Goal: Task Accomplishment & Management: Use online tool/utility

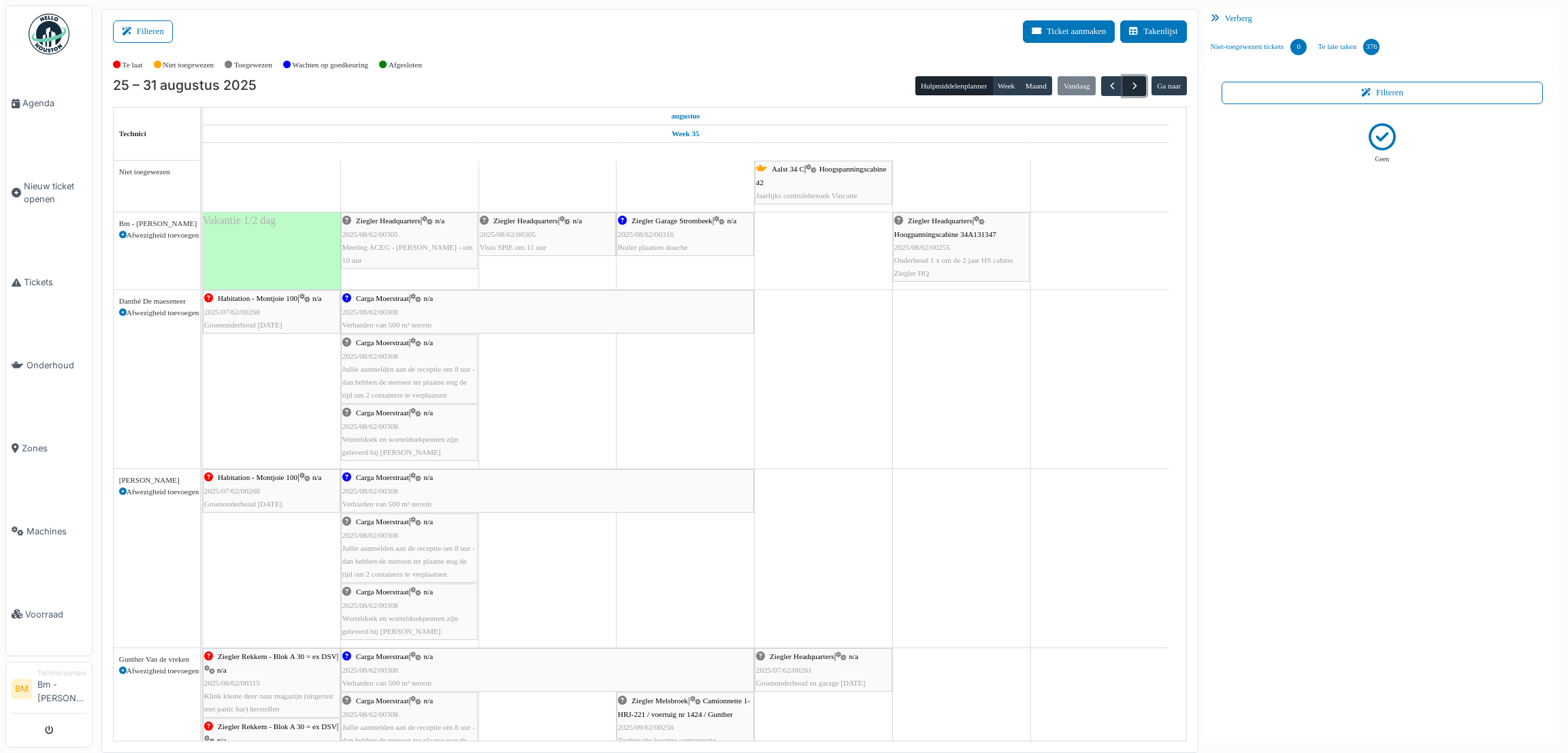
click at [1140, 85] on button "button" at bounding box center [1134, 86] width 23 height 20
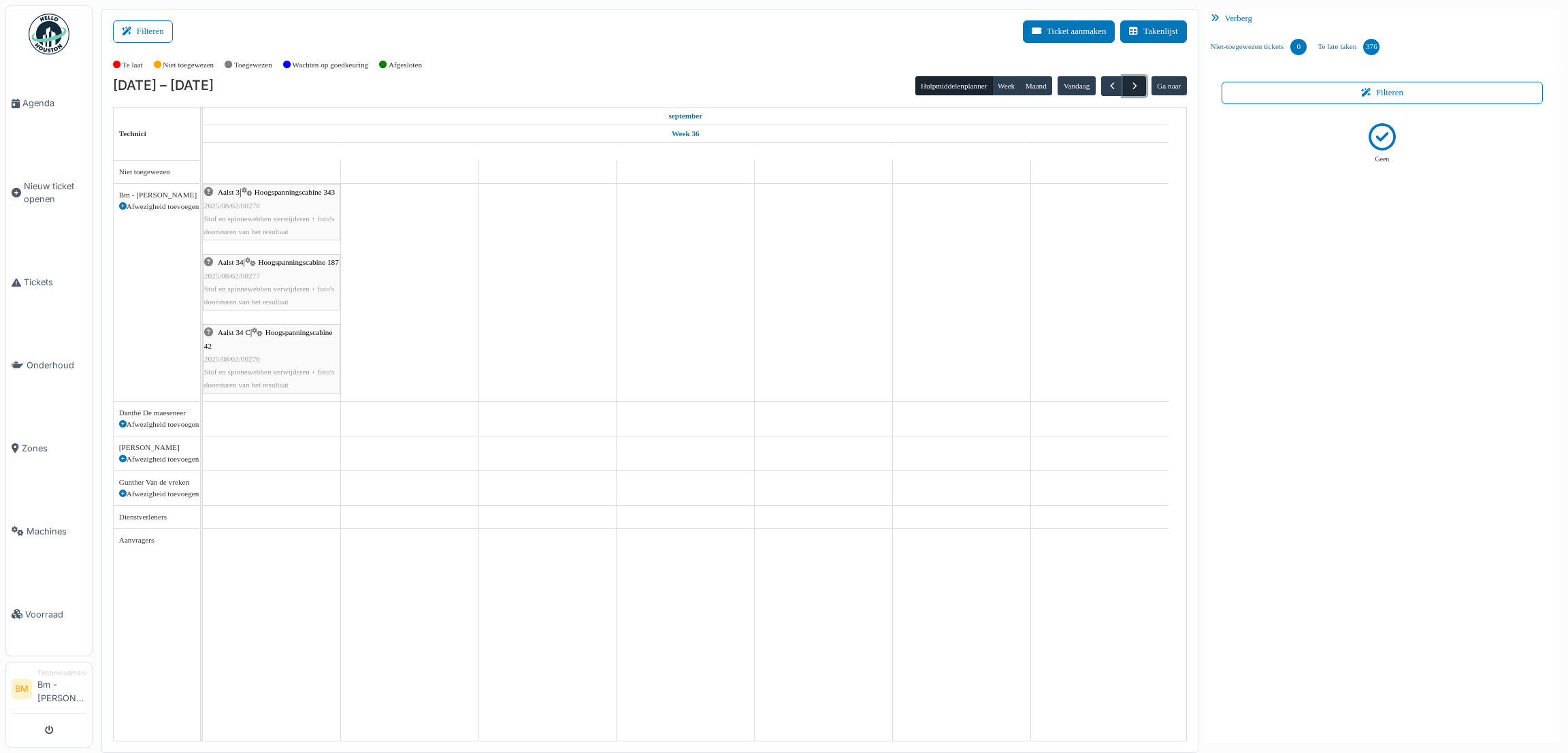
click at [1140, 85] on button "button" at bounding box center [1134, 86] width 23 height 20
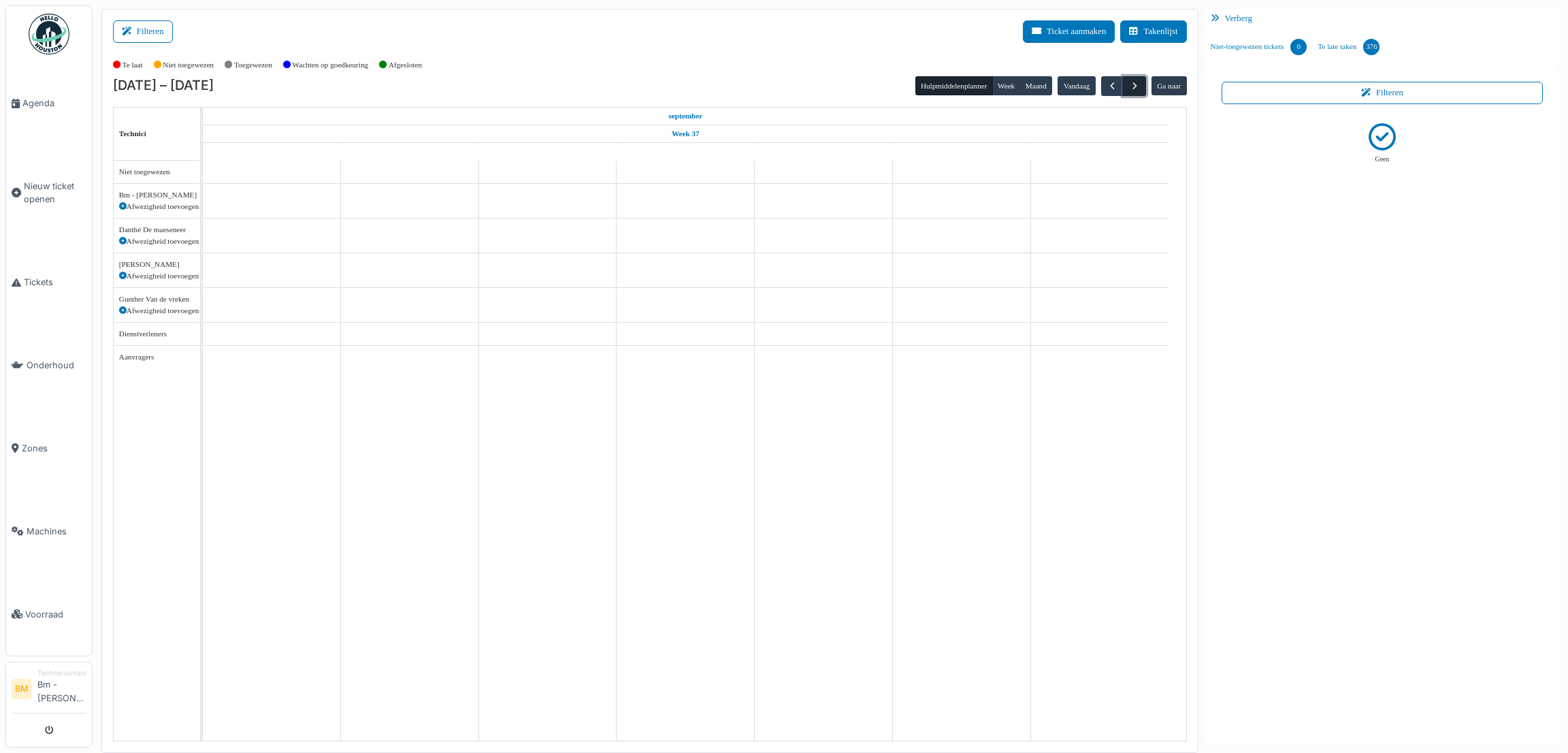
click at [1140, 85] on button "button" at bounding box center [1134, 86] width 23 height 20
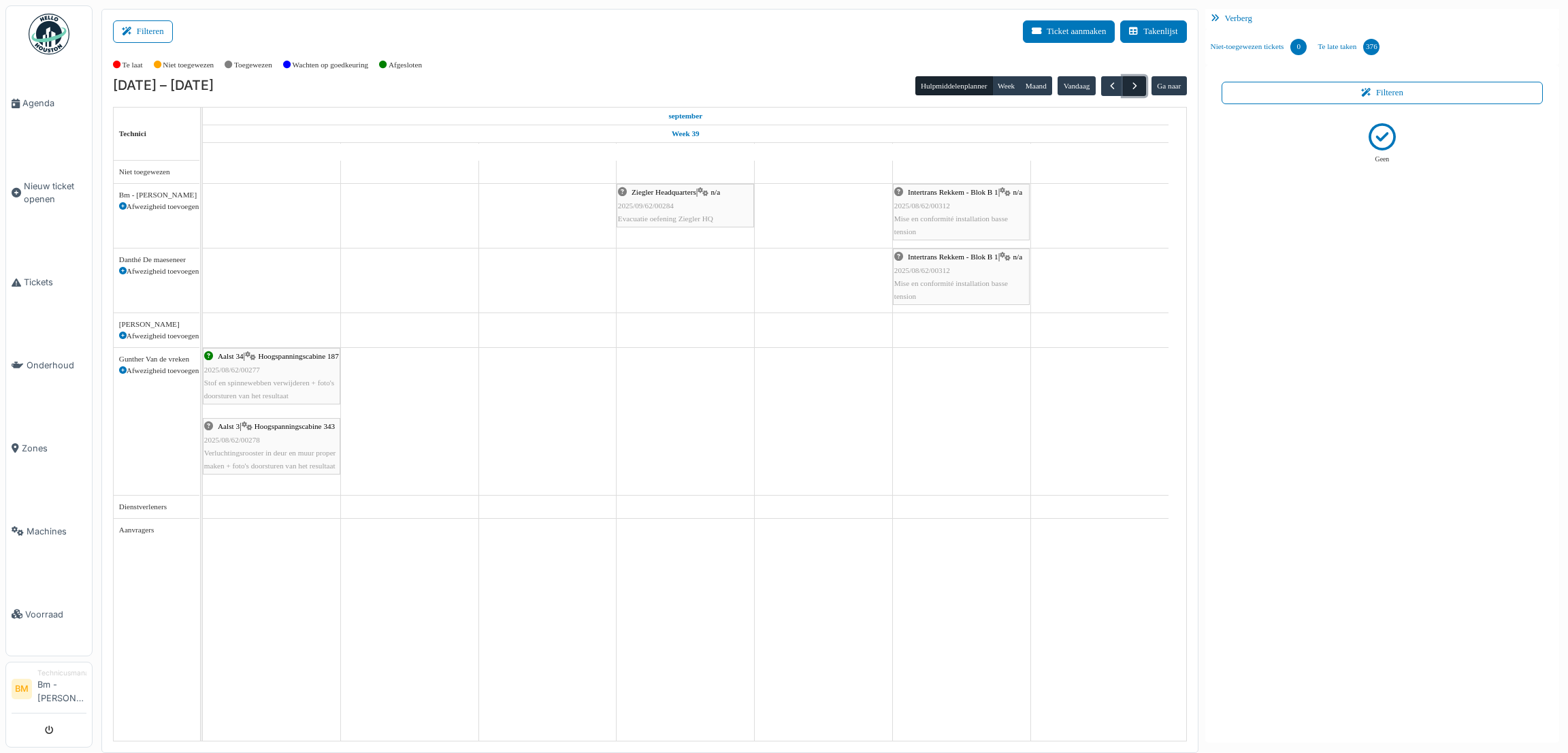
click at [1140, 85] on button "button" at bounding box center [1134, 86] width 23 height 20
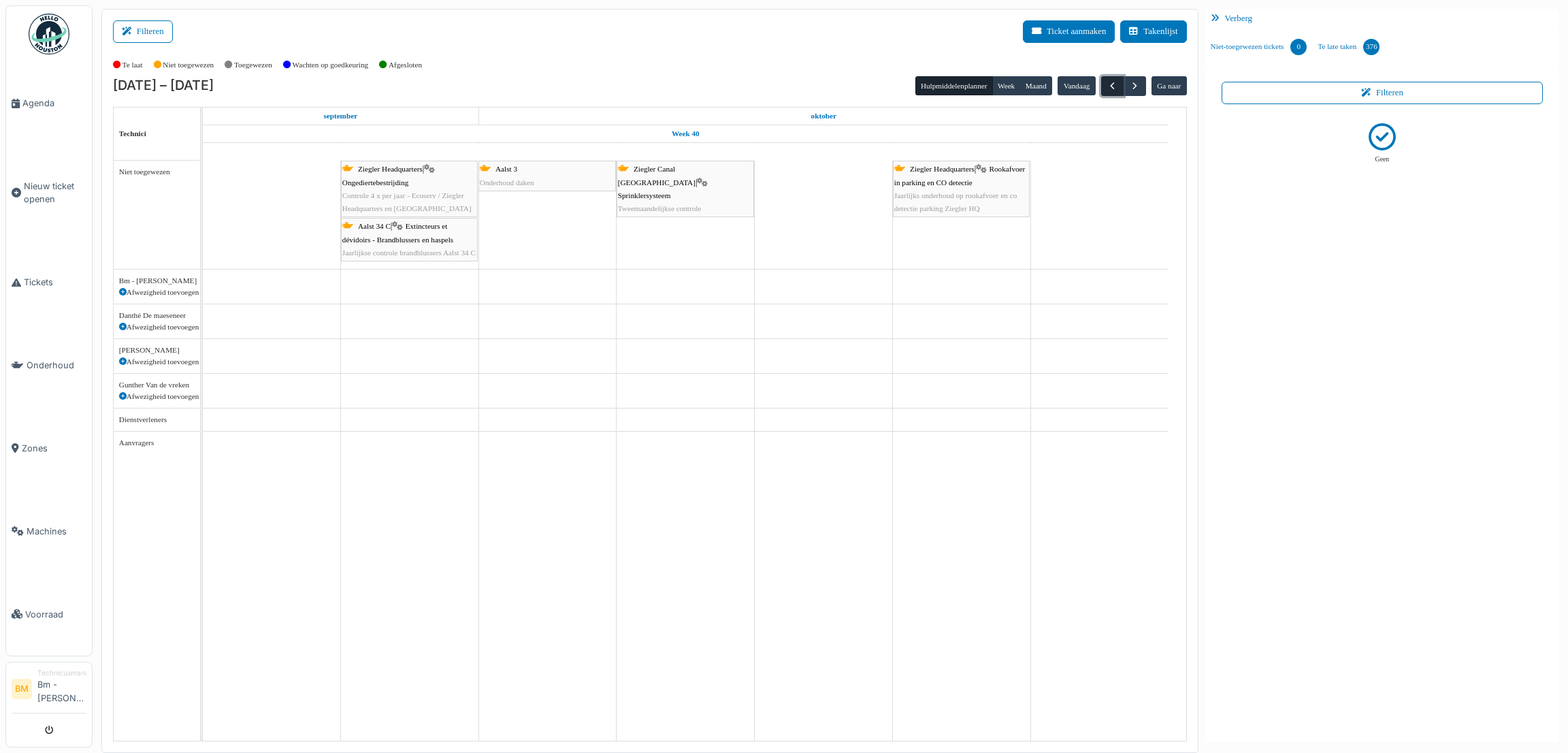
click at [1108, 91] on span "button" at bounding box center [1113, 86] width 11 height 11
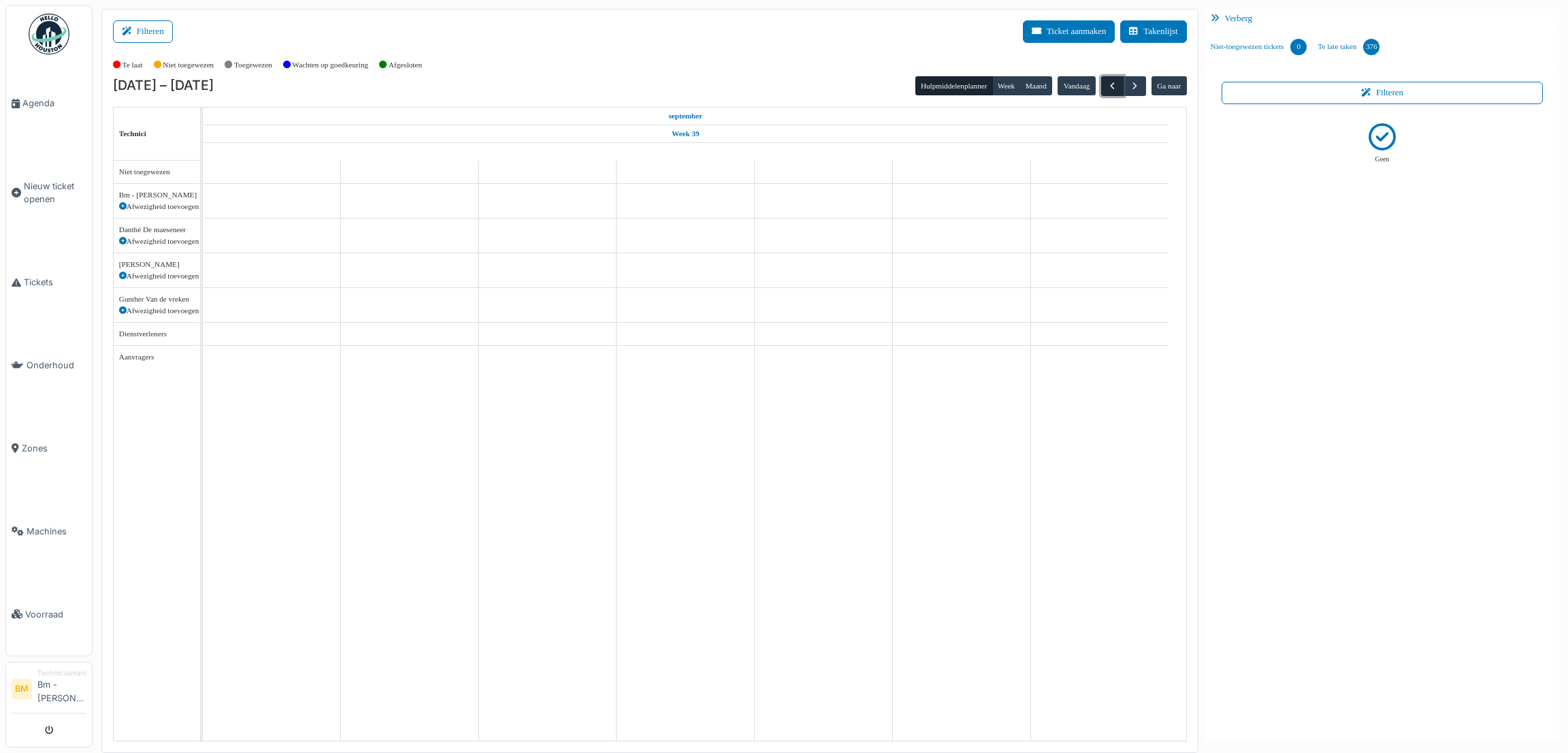
click at [1108, 91] on span "button" at bounding box center [1113, 86] width 11 height 11
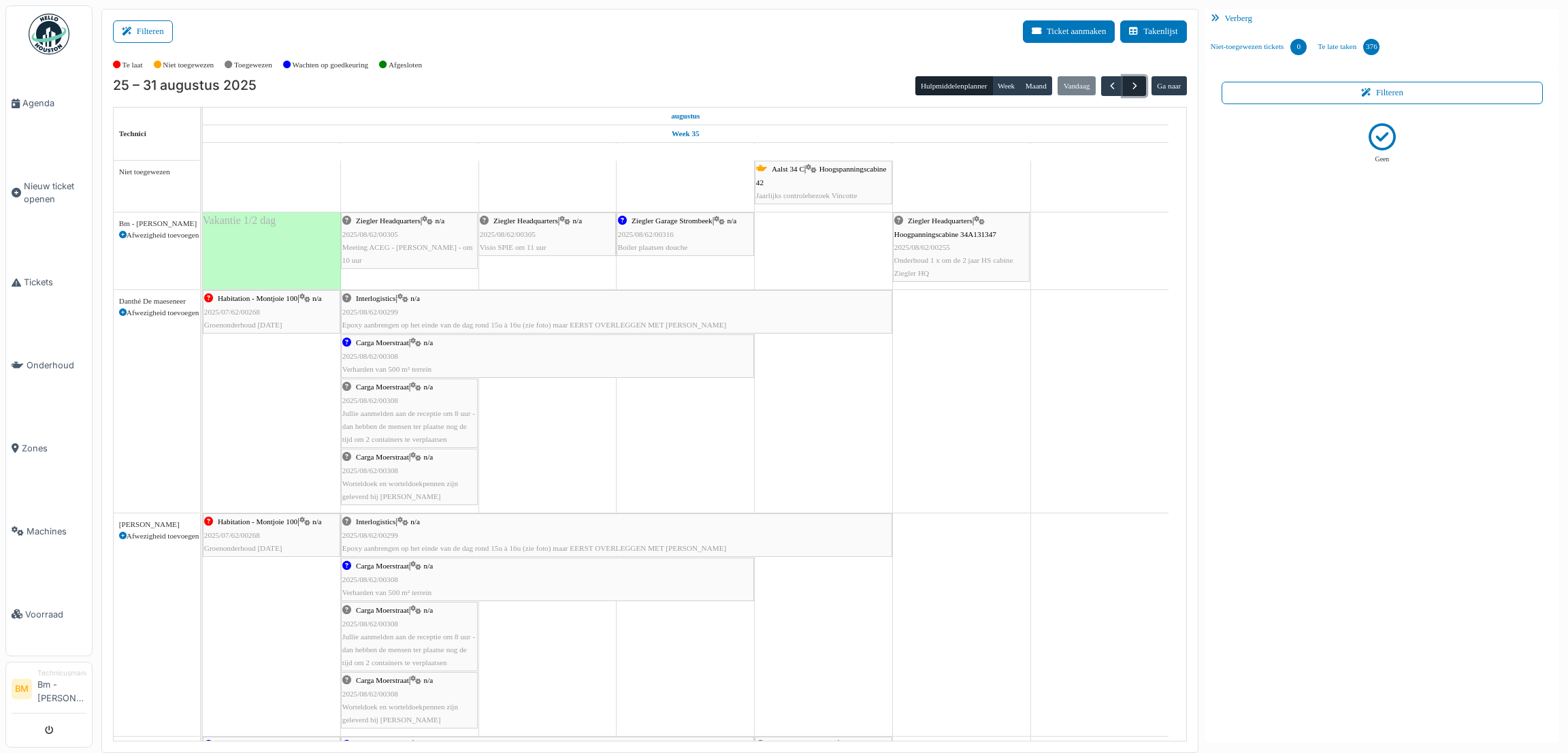
click at [1133, 87] on span "button" at bounding box center [1135, 86] width 11 height 11
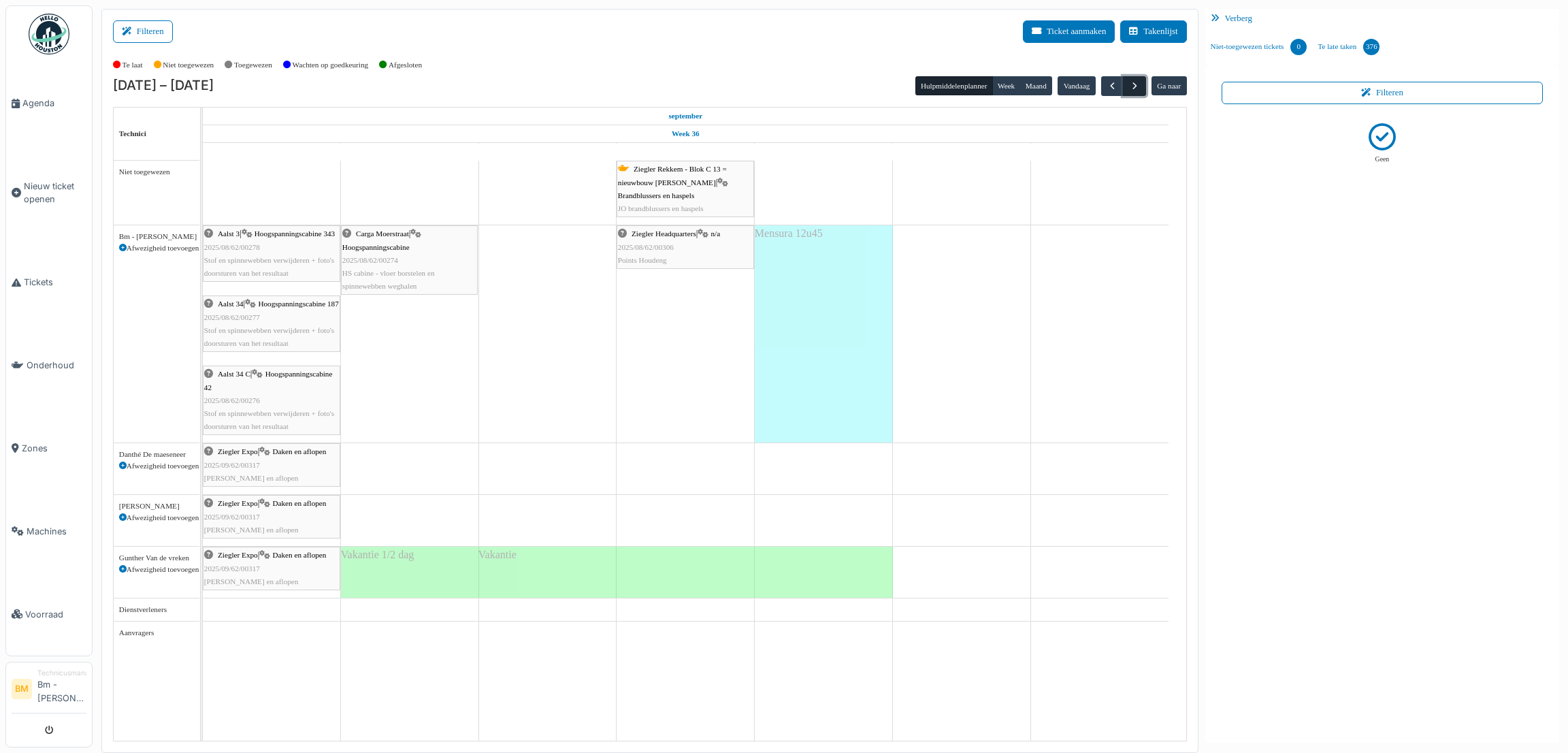
click at [1136, 80] on span "button" at bounding box center [1135, 86] width 11 height 11
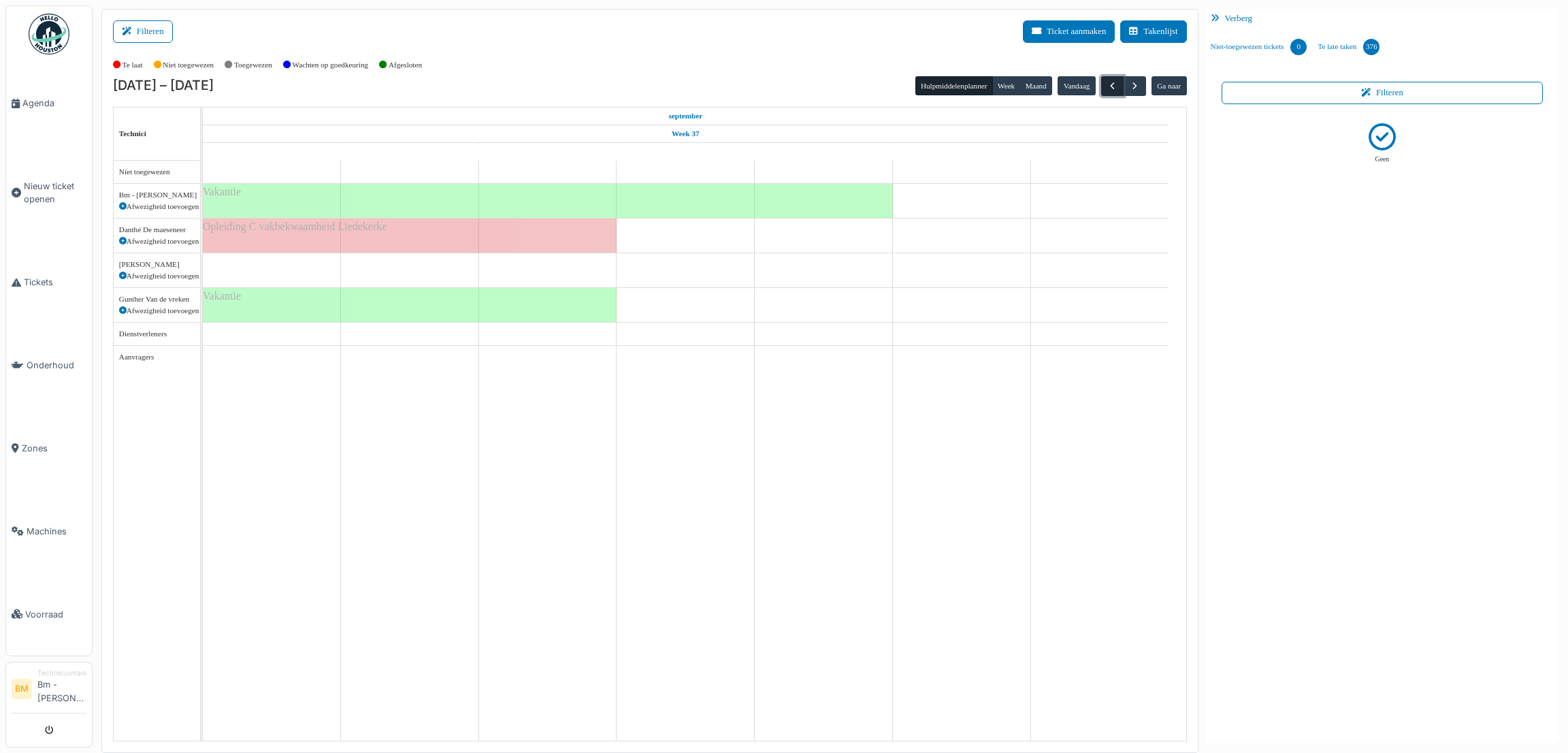
click at [1108, 87] on span "button" at bounding box center [1113, 86] width 11 height 11
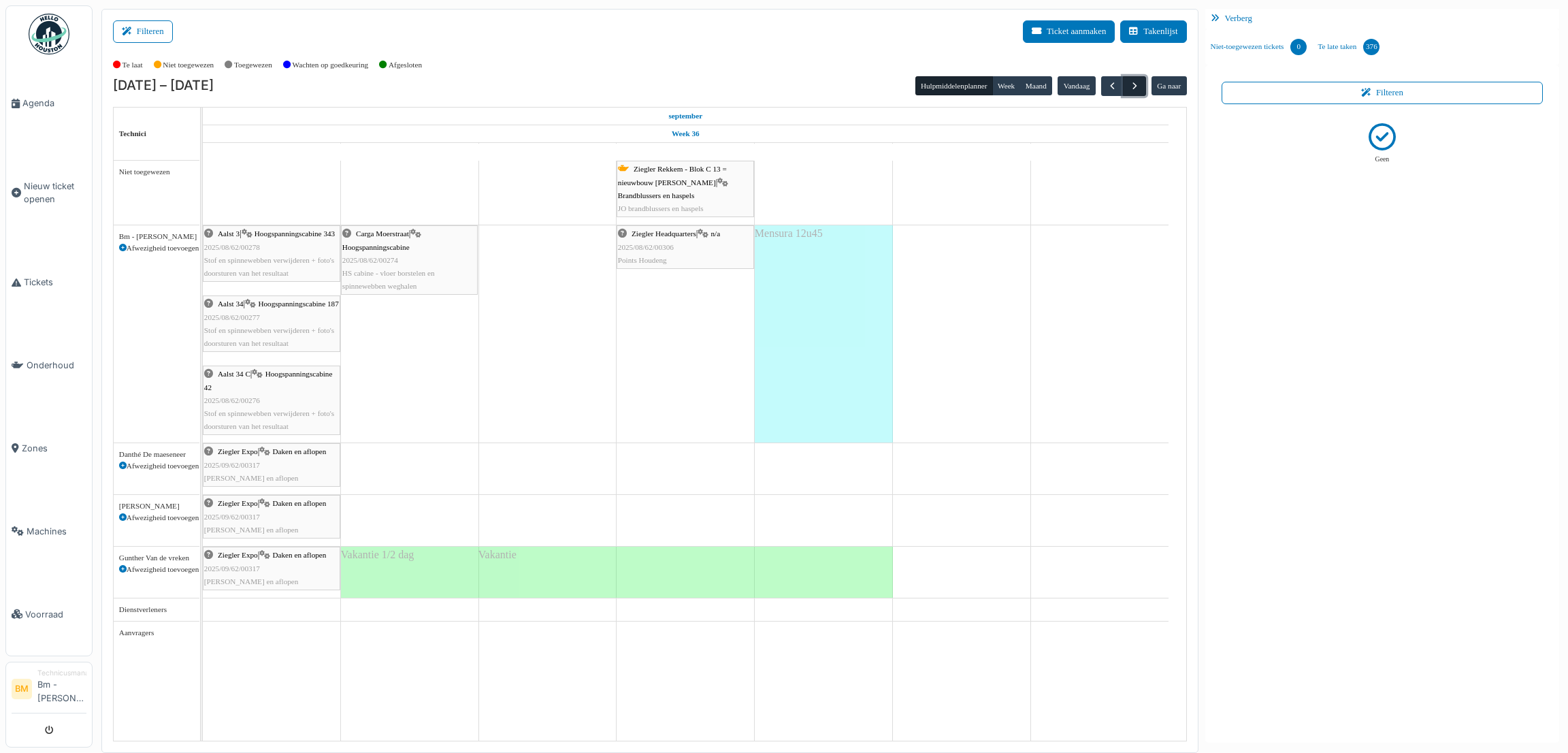
click at [1136, 87] on span "button" at bounding box center [1135, 86] width 11 height 11
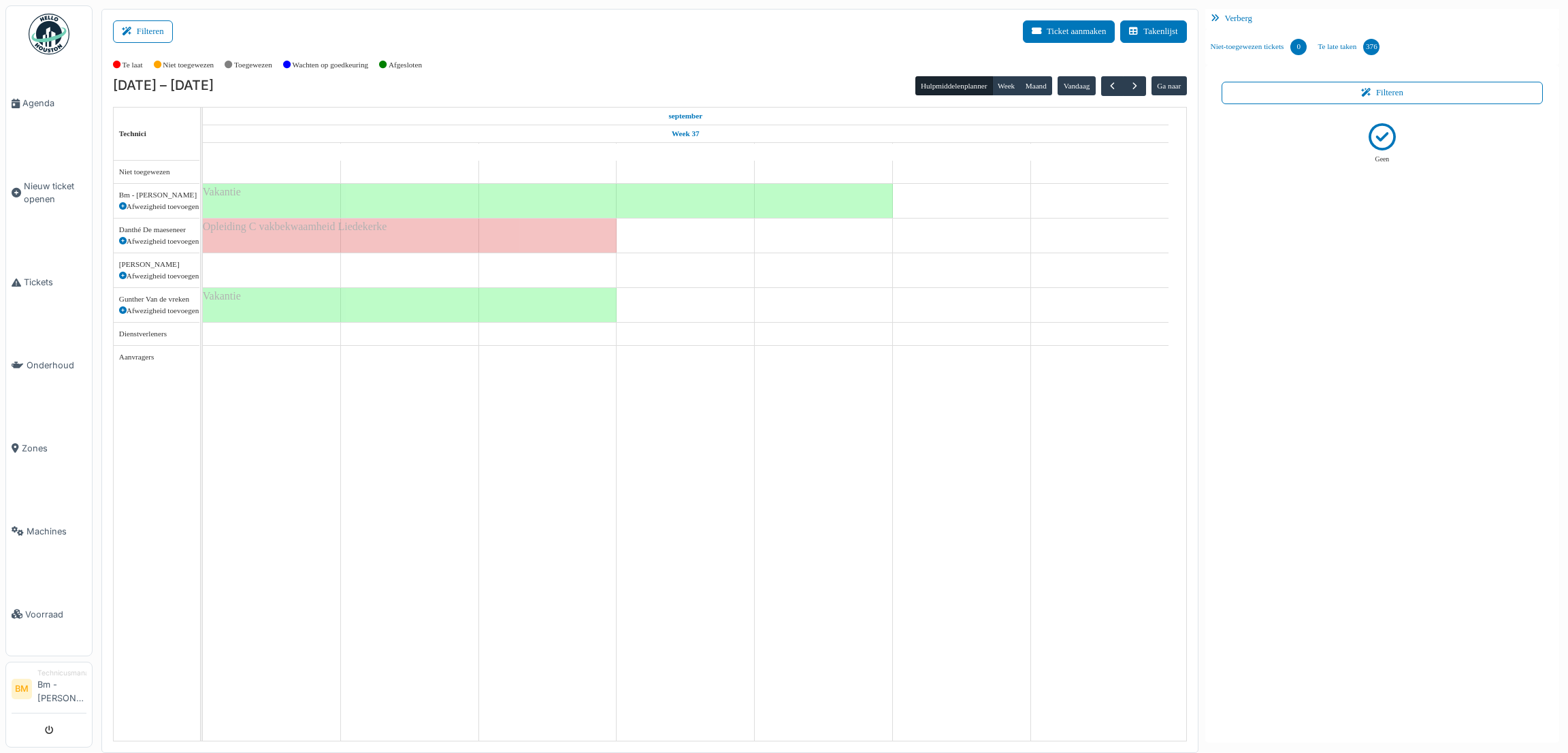
click at [1109, 97] on div "[DATE] – [DATE] Hulpmiddelenplanner Week Maand Vandaag [GEOGRAPHIC_DATA] naar T…" at bounding box center [650, 408] width 1074 height 665
click at [1108, 85] on span "button" at bounding box center [1113, 86] width 11 height 11
